Goal: Find specific page/section: Find specific page/section

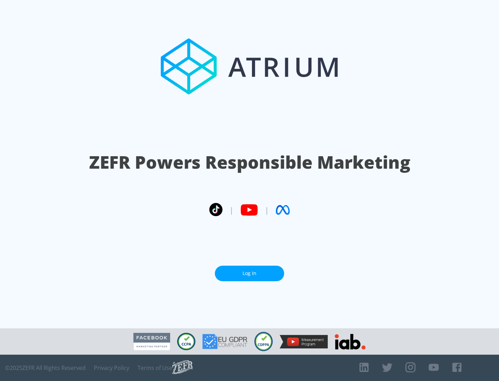
click at [249, 273] on link "Log In" at bounding box center [249, 274] width 69 height 16
